Goal: Information Seeking & Learning: Learn about a topic

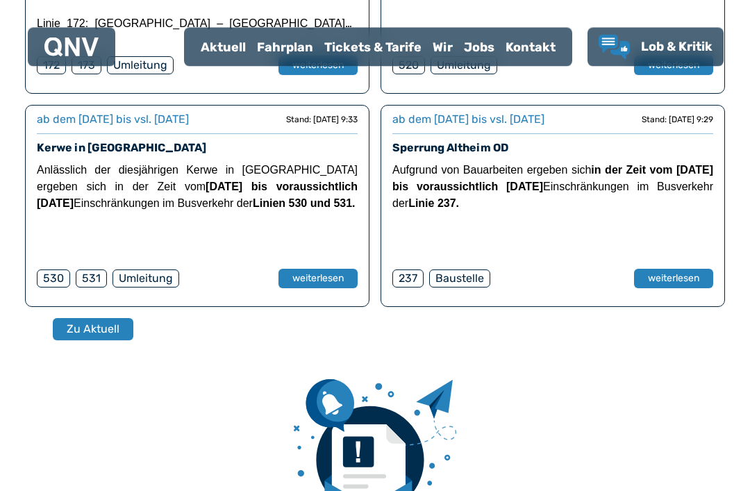
scroll to position [539, 0]
click at [299, 63] on div "Fahrplan" at bounding box center [284, 47] width 67 height 36
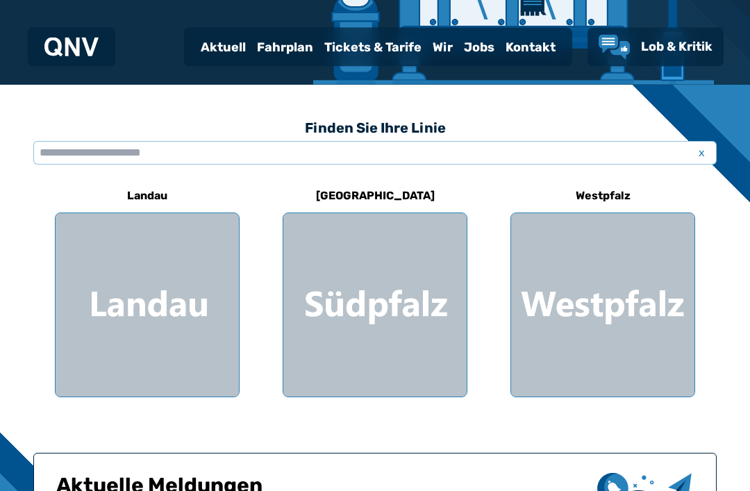
scroll to position [370, 0]
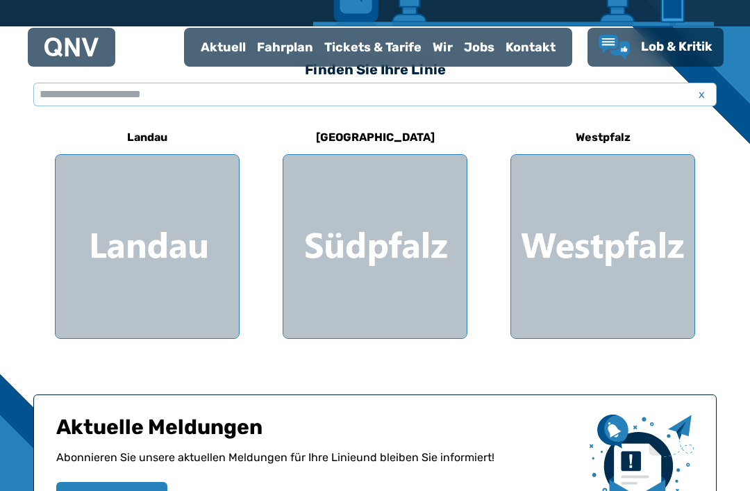
click at [398, 257] on div at bounding box center [374, 246] width 183 height 183
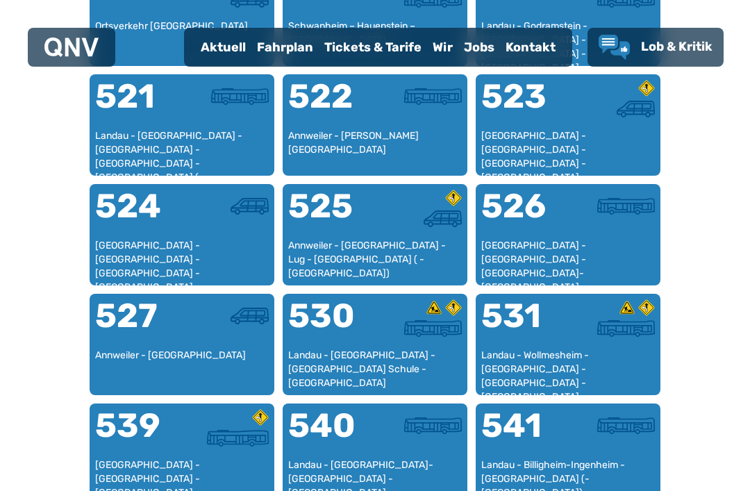
click at [411, 236] on div at bounding box center [418, 215] width 87 height 50
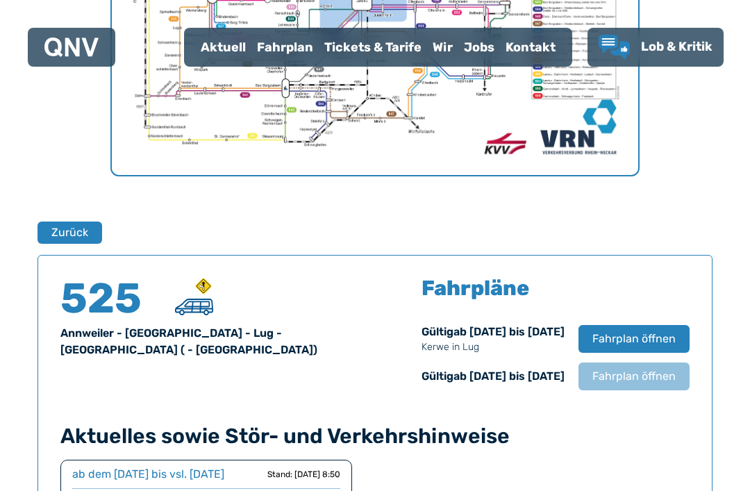
scroll to position [730, 0]
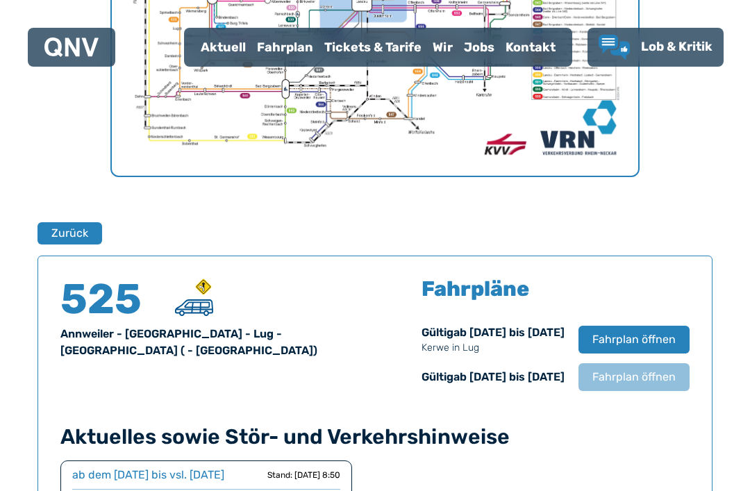
click at [655, 338] on span "Fahrplan öffnen" at bounding box center [634, 339] width 83 height 17
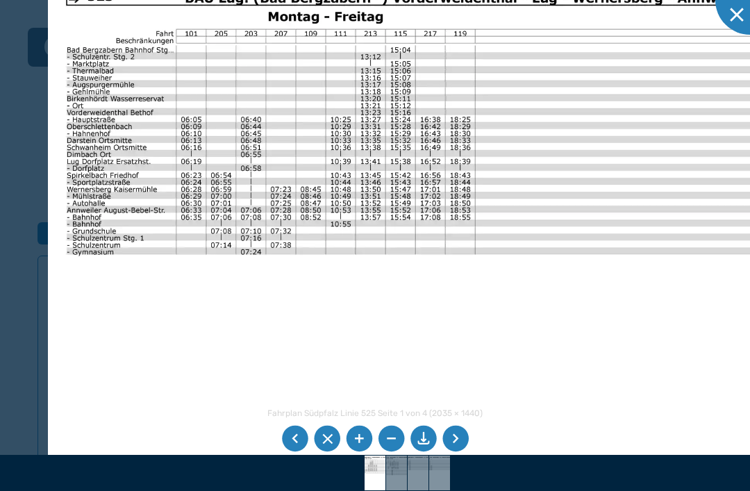
click at [390, 490] on img at bounding box center [396, 473] width 49 height 35
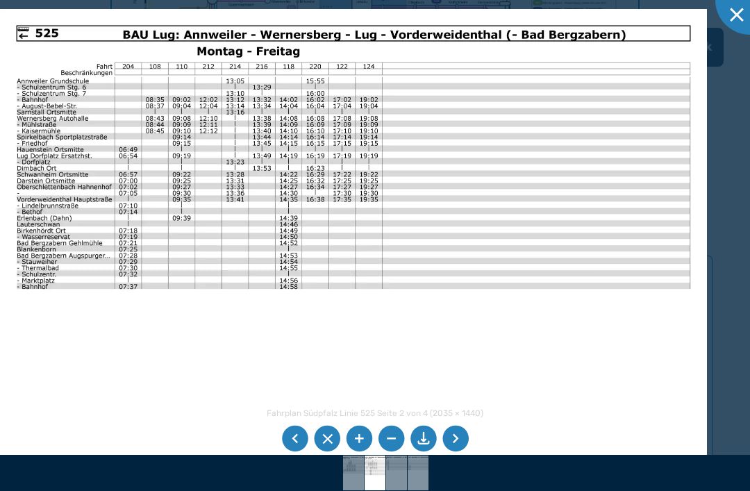
click at [681, 172] on img at bounding box center [353, 259] width 707 height 500
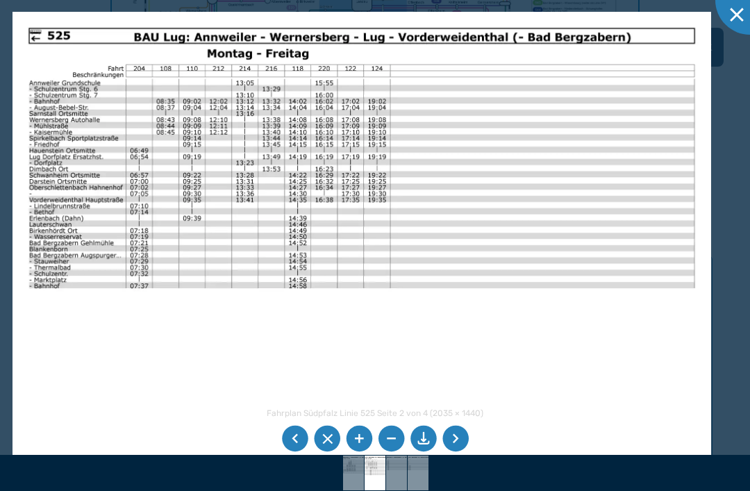
click at [402, 490] on img at bounding box center [396, 473] width 49 height 35
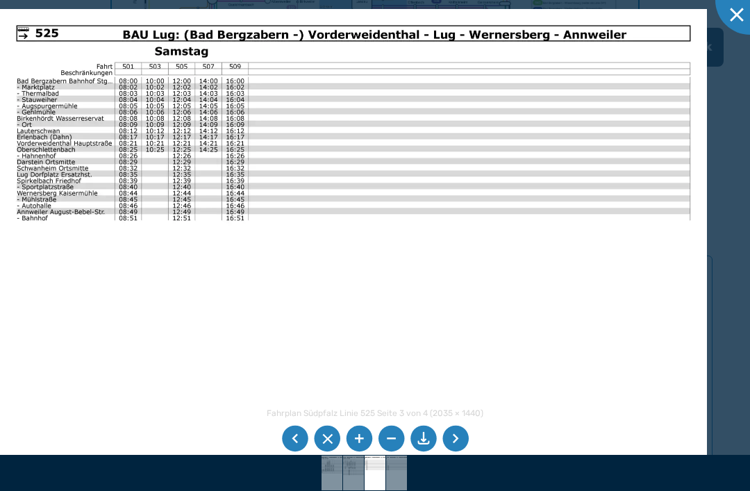
click at [357, 490] on img at bounding box center [353, 473] width 49 height 35
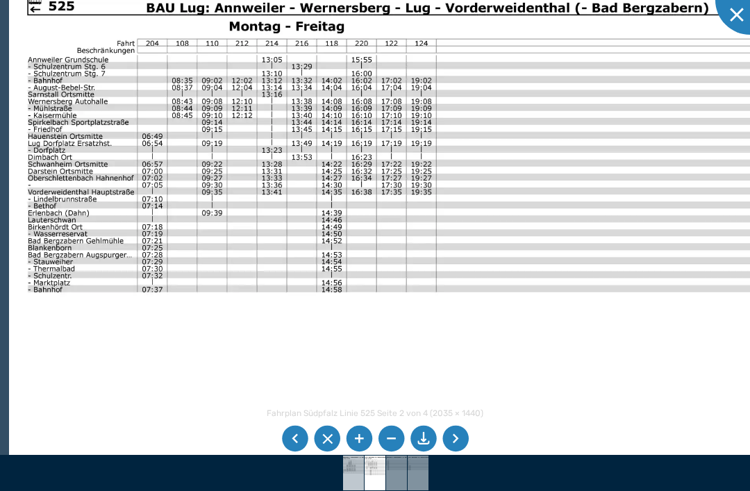
click at [350, 490] on img at bounding box center [353, 473] width 49 height 35
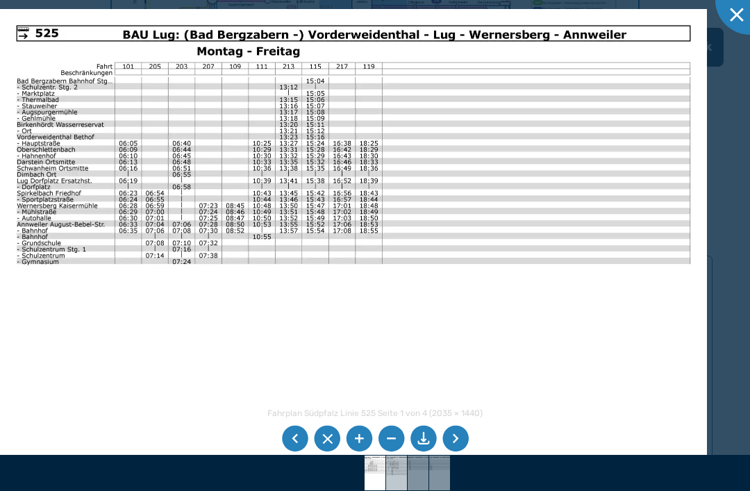
click at [396, 490] on img at bounding box center [396, 473] width 49 height 35
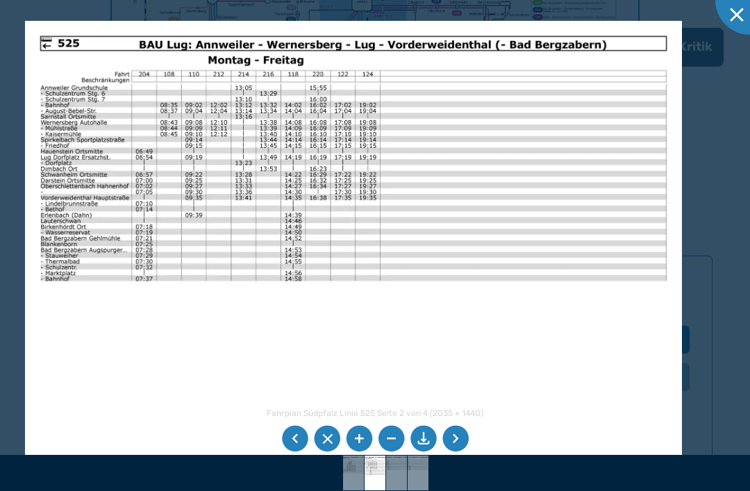
click at [257, 165] on img at bounding box center [353, 253] width 657 height 465
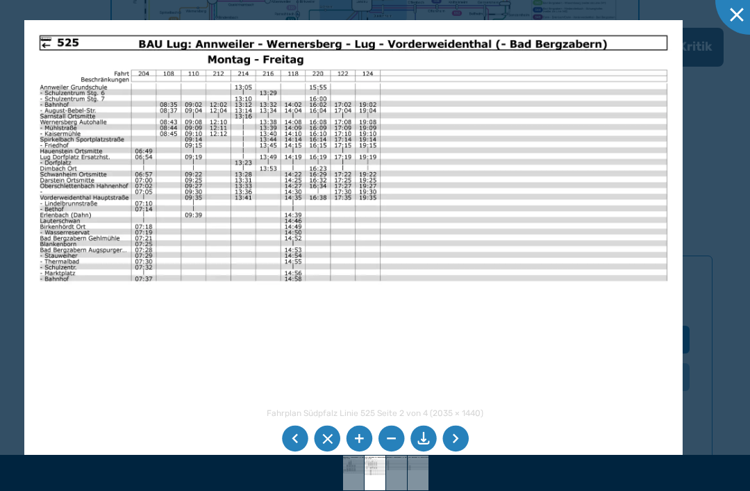
click at [409, 490] on img at bounding box center [418, 473] width 49 height 35
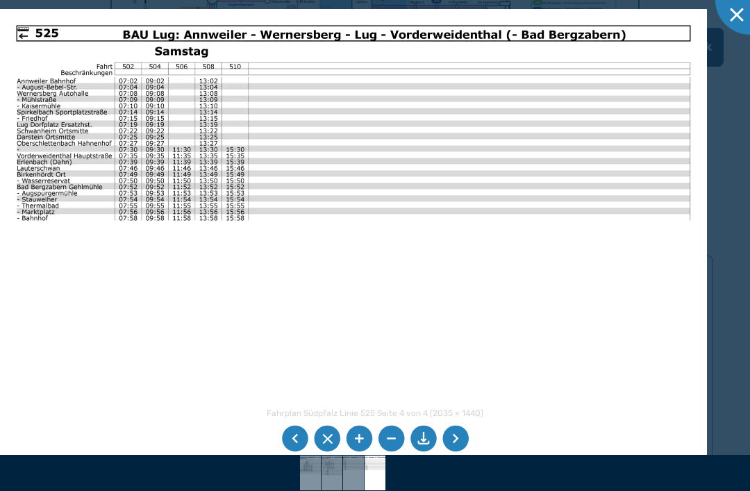
click at [382, 490] on img at bounding box center [375, 473] width 49 height 35
click at [332, 490] on img at bounding box center [332, 473] width 49 height 35
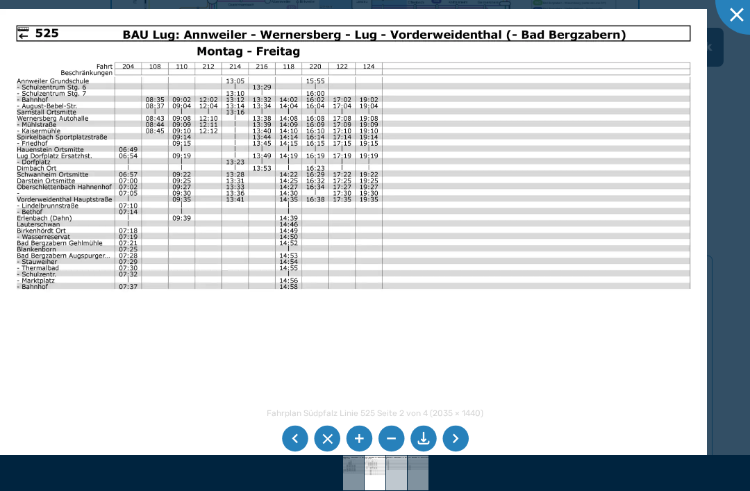
click at [403, 490] on img at bounding box center [396, 473] width 49 height 35
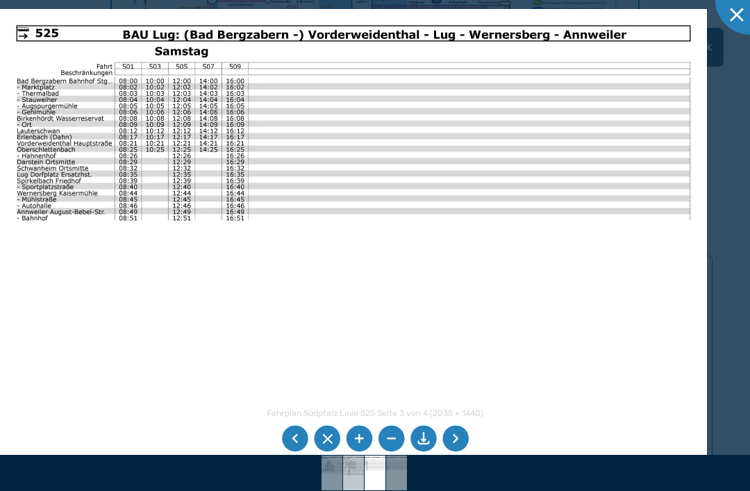
click at [346, 490] on img at bounding box center [353, 473] width 49 height 35
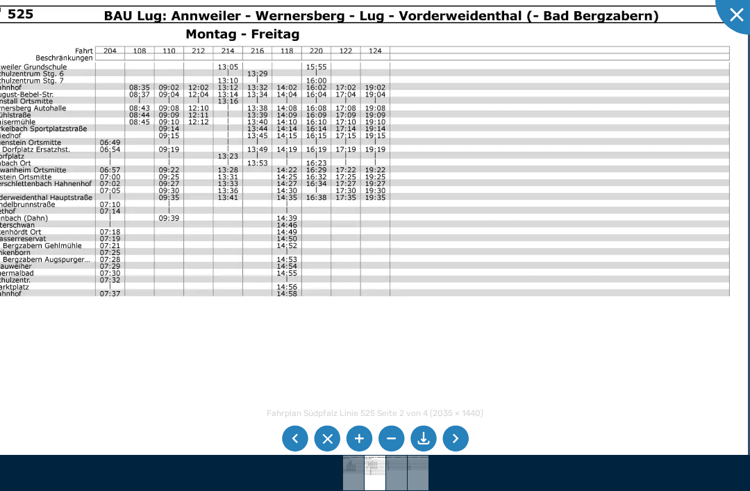
click at [333, 217] on img at bounding box center [358, 263] width 779 height 552
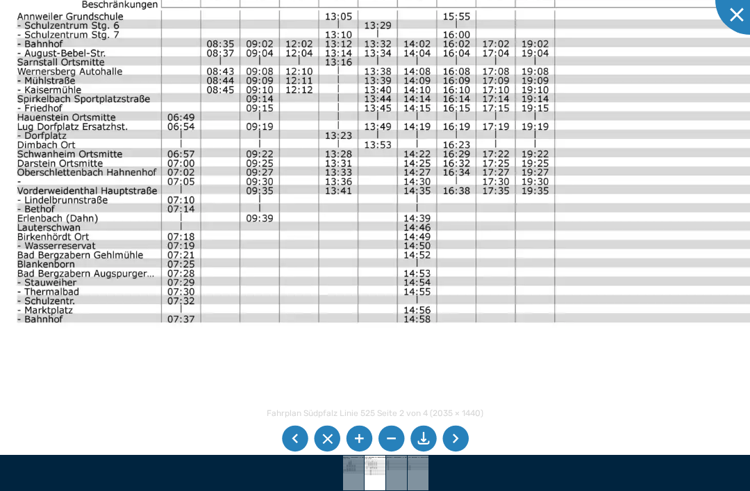
click at [340, 490] on div at bounding box center [375, 473] width 750 height 36
click at [358, 490] on img at bounding box center [353, 473] width 49 height 35
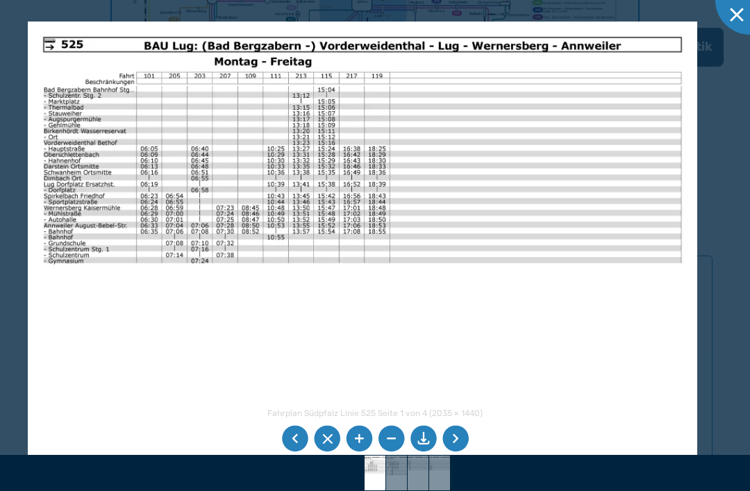
click at [361, 100] on img at bounding box center [363, 259] width 670 height 474
click at [735, 31] on div at bounding box center [750, -1] width 69 height 69
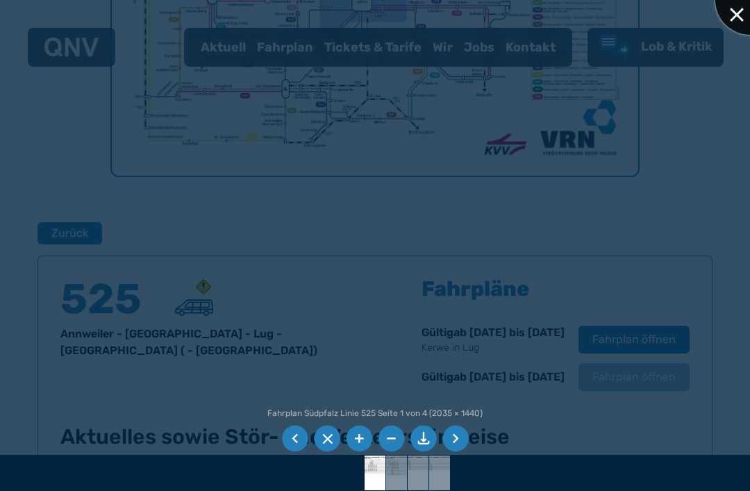
click at [750, 17] on div at bounding box center [750, -1] width 69 height 69
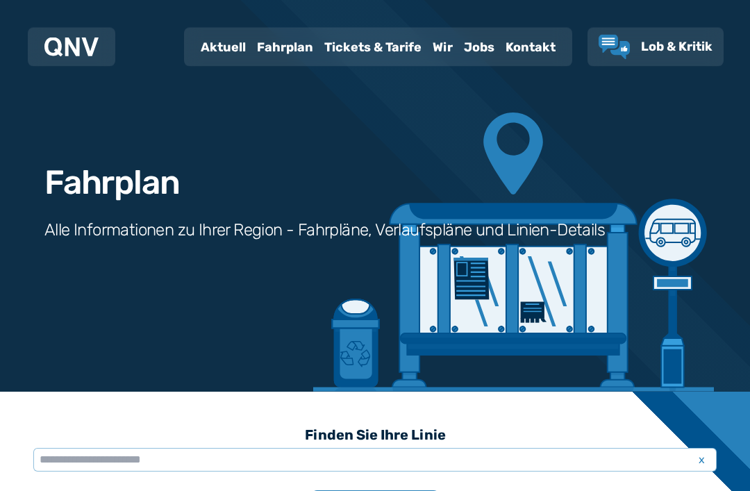
scroll to position [0, 0]
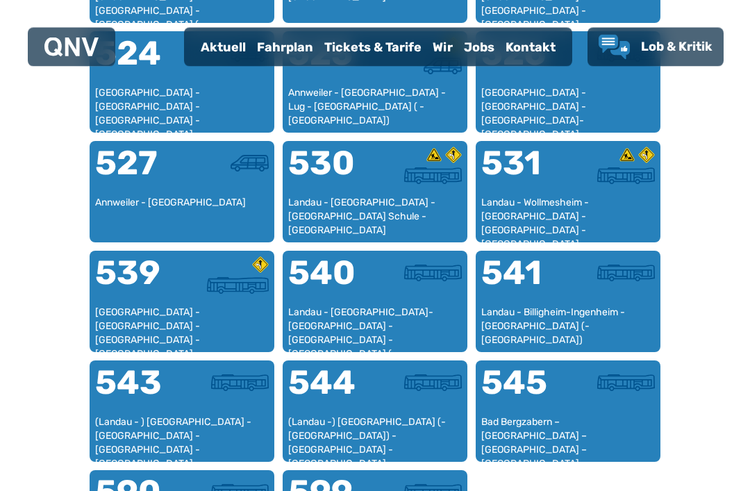
scroll to position [1147, 0]
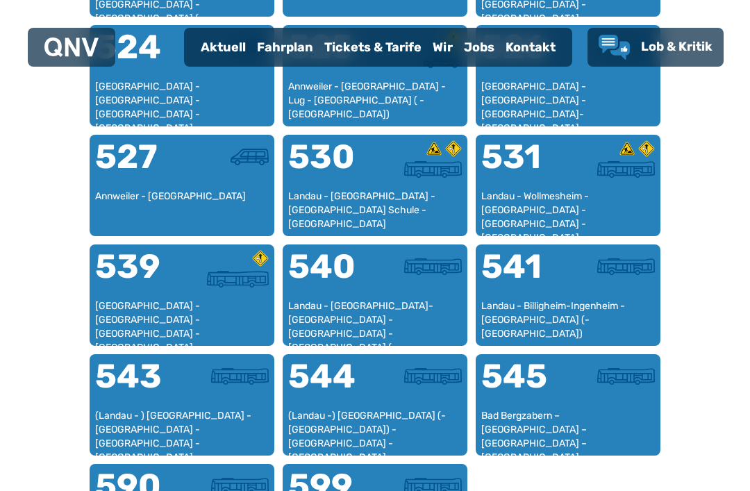
click at [577, 386] on div at bounding box center [611, 385] width 87 height 50
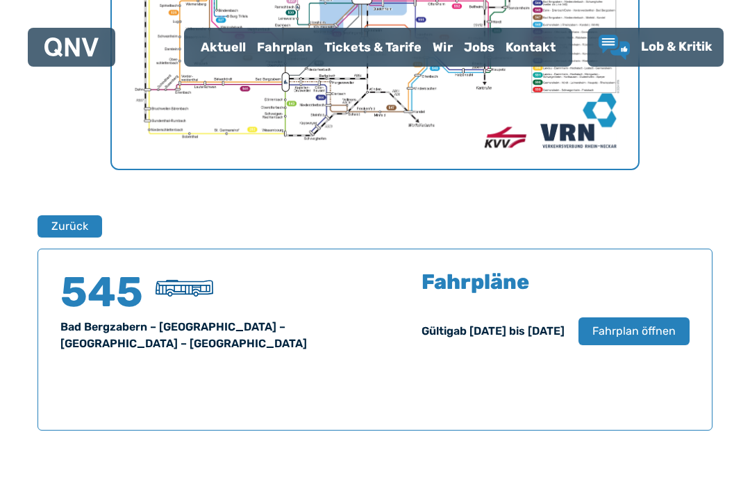
scroll to position [735, 0]
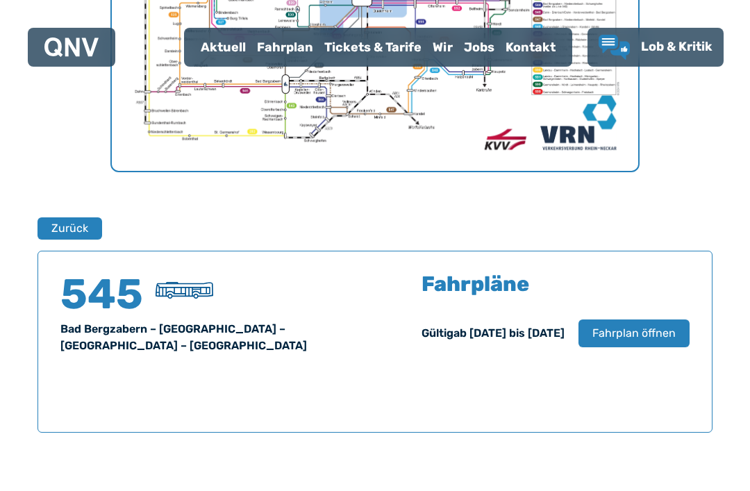
click at [638, 333] on span "Fahrplan öffnen" at bounding box center [634, 333] width 83 height 17
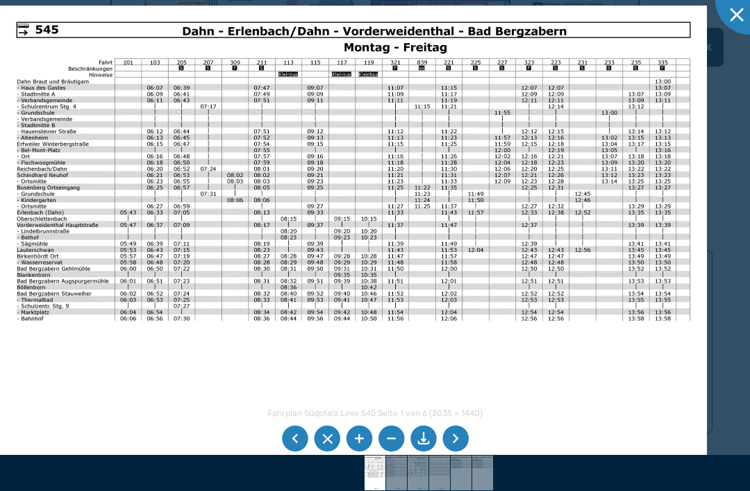
click at [575, 213] on img at bounding box center [353, 256] width 707 height 500
click at [402, 465] on img at bounding box center [396, 473] width 49 height 35
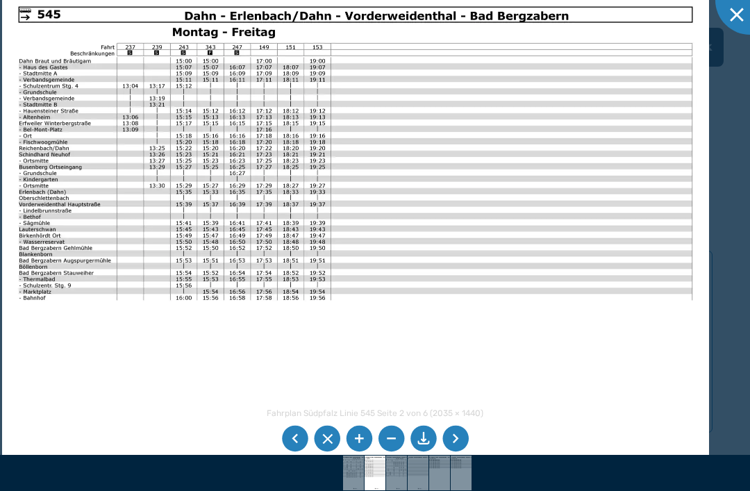
click at [732, 193] on div at bounding box center [375, 245] width 750 height 491
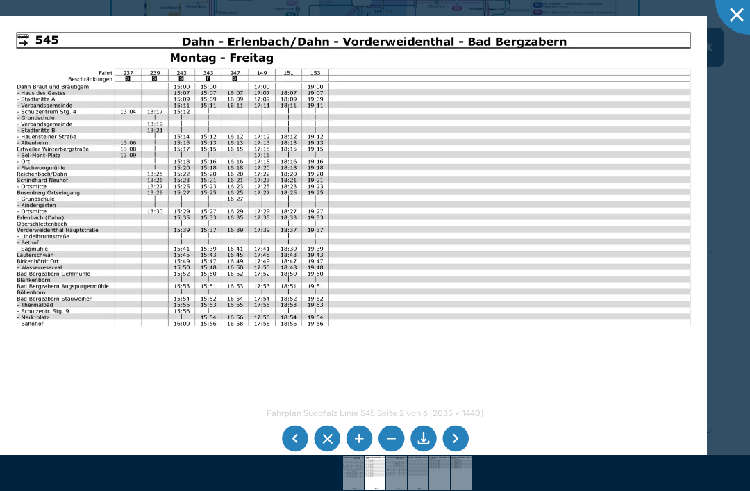
click at [750, 120] on div at bounding box center [375, 245] width 750 height 491
click at [748, 60] on div at bounding box center [375, 245] width 750 height 491
click at [395, 487] on img at bounding box center [396, 473] width 49 height 35
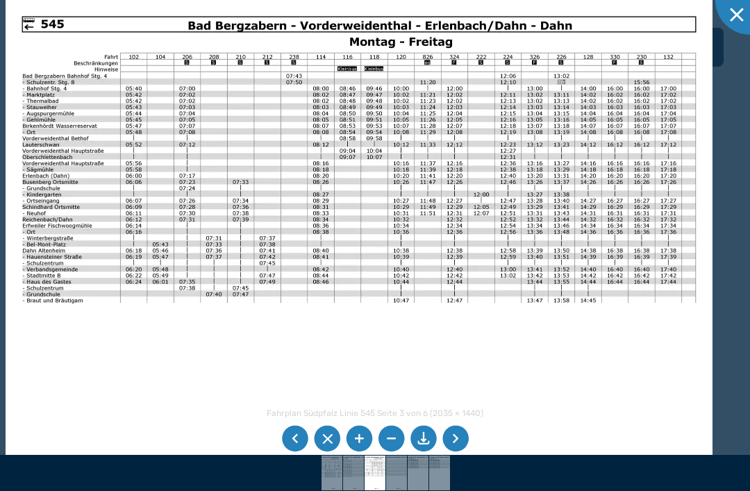
click at [636, 285] on img at bounding box center [359, 250] width 707 height 500
click at [665, 115] on img at bounding box center [359, 250] width 707 height 500
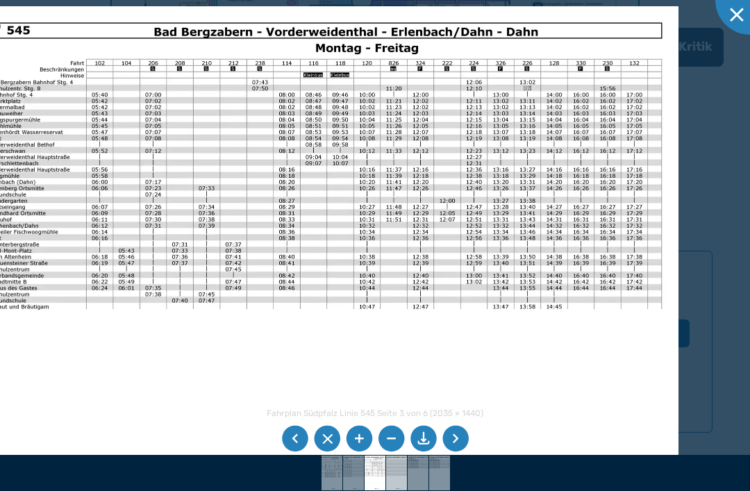
click at [395, 464] on img at bounding box center [396, 473] width 49 height 35
